Goal: Information Seeking & Learning: Learn about a topic

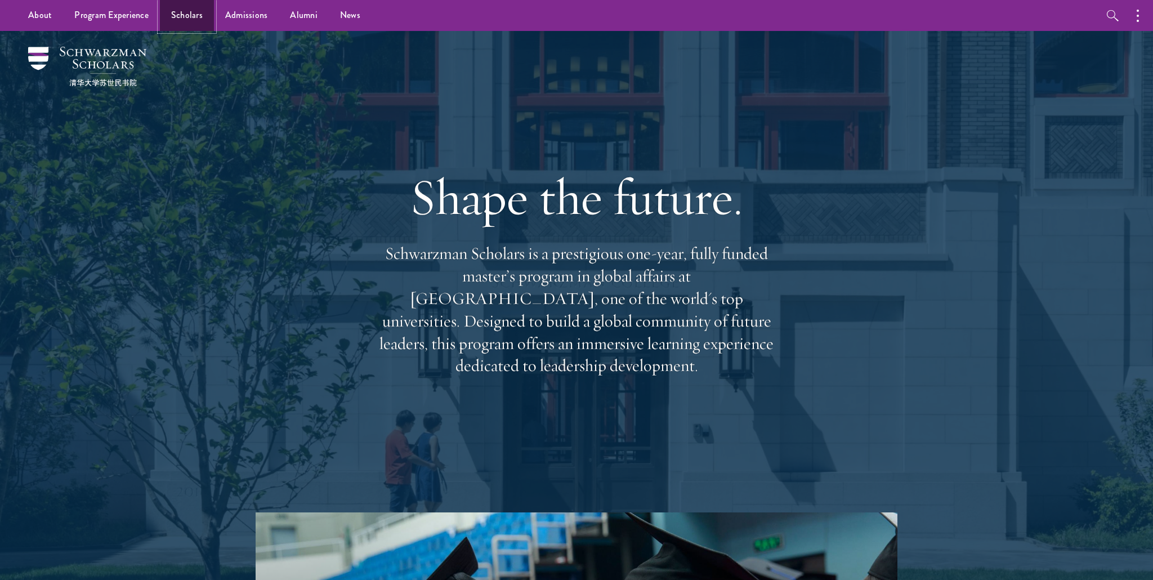
click at [198, 19] on link "Scholars" at bounding box center [187, 15] width 54 height 31
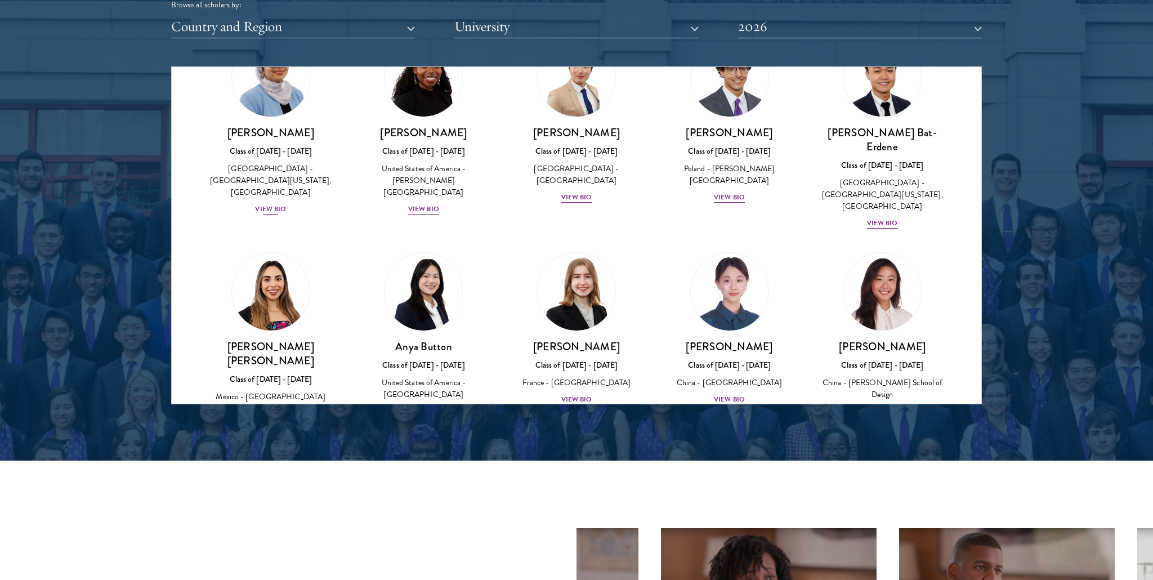
scroll to position [677, 0]
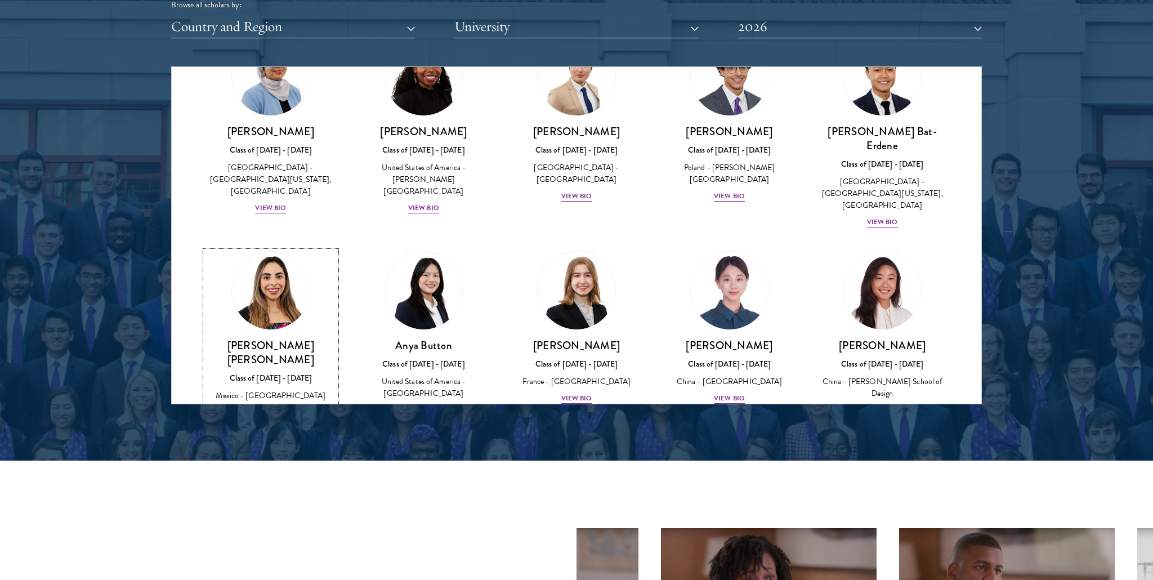
click at [272, 291] on img at bounding box center [271, 291] width 86 height 86
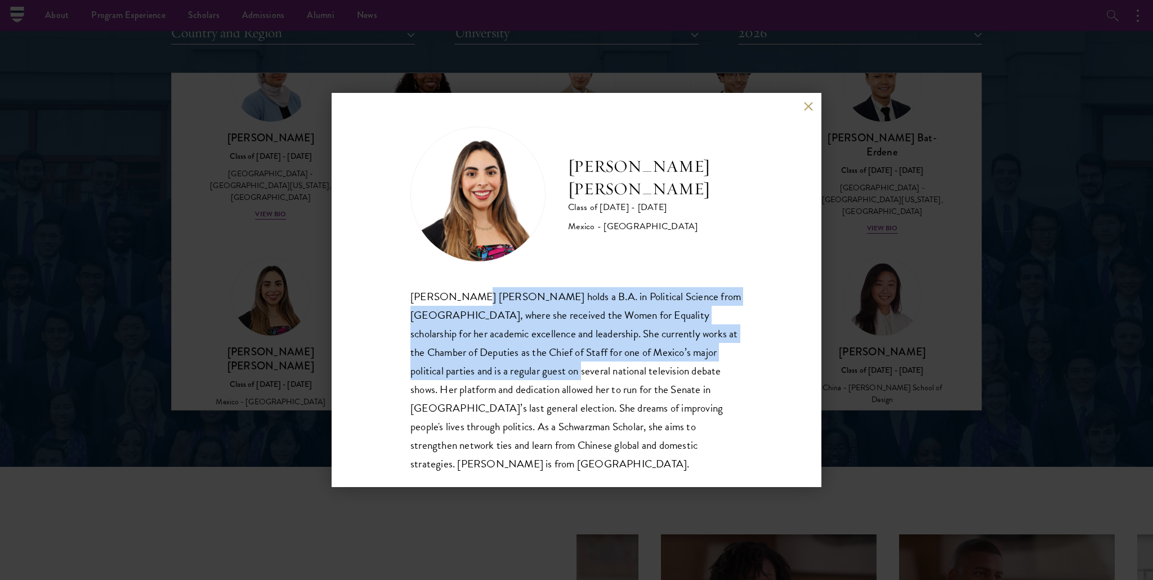
scroll to position [1419, 0]
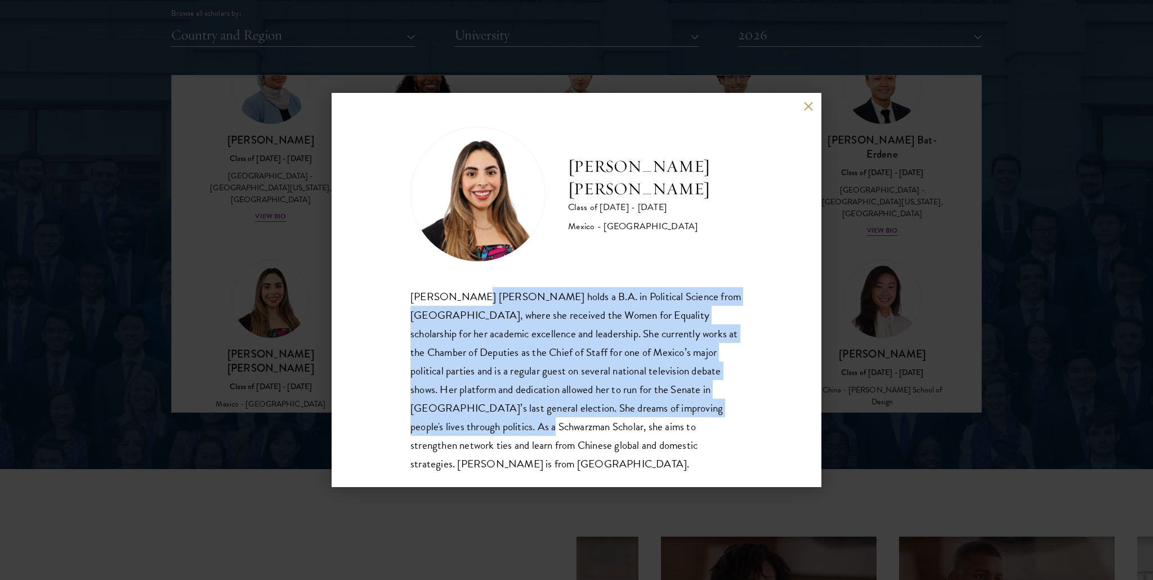
drag, startPoint x: 461, startPoint y: 299, endPoint x: 491, endPoint y: 429, distance: 133.5
click at [484, 432] on div "[PERSON_NAME] [PERSON_NAME] holds a B.A. in Political Science from [GEOGRAPHIC_…" at bounding box center [576, 380] width 332 height 186
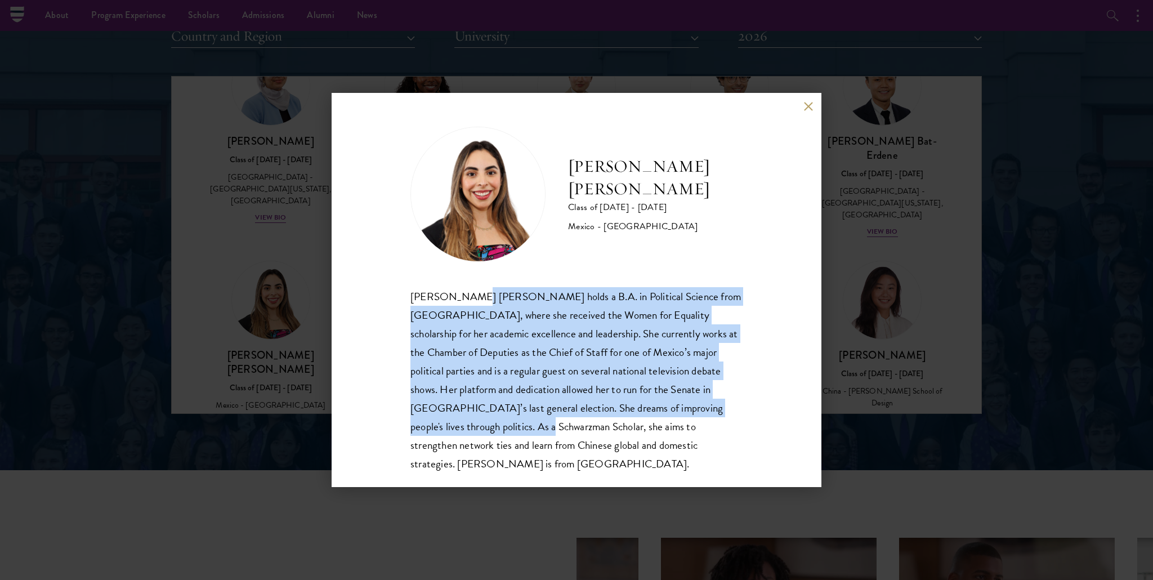
scroll to position [20, 0]
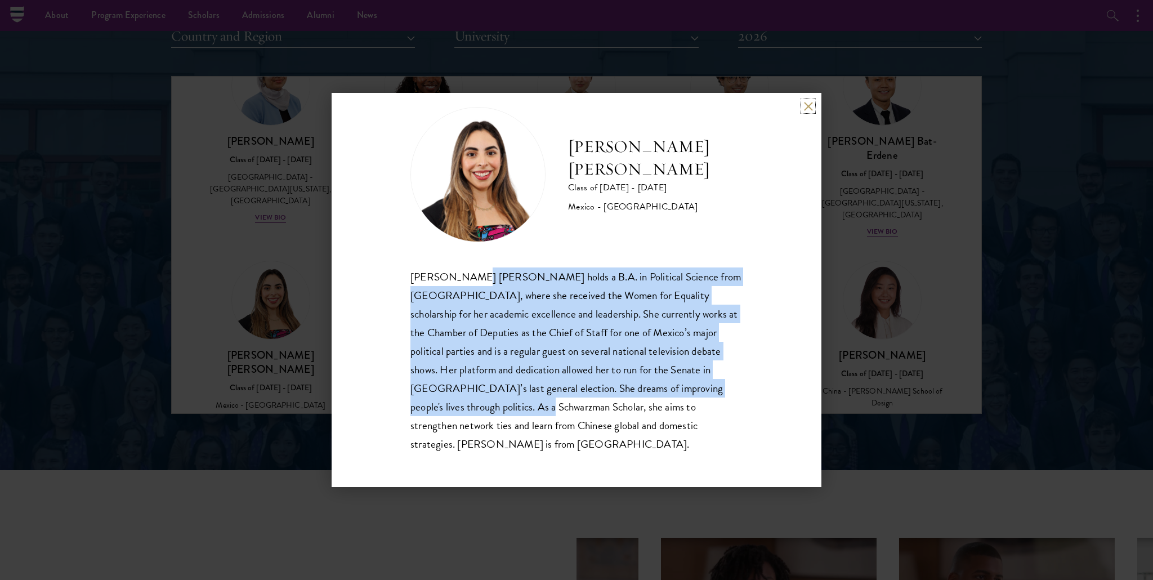
click at [807, 105] on button at bounding box center [808, 106] width 10 height 10
